Goal: Browse casually: Explore the website without a specific task or goal

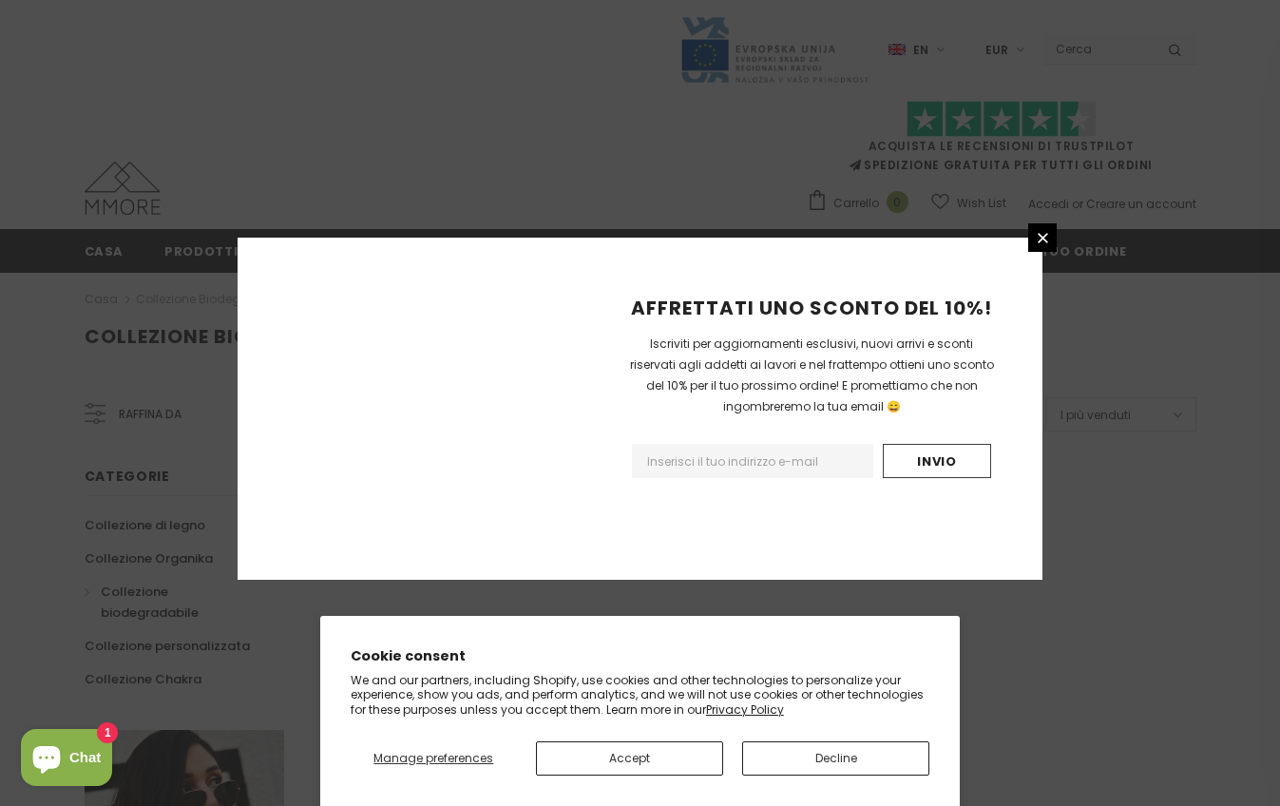
scroll to position [1142, 0]
